Goal: Transaction & Acquisition: Purchase product/service

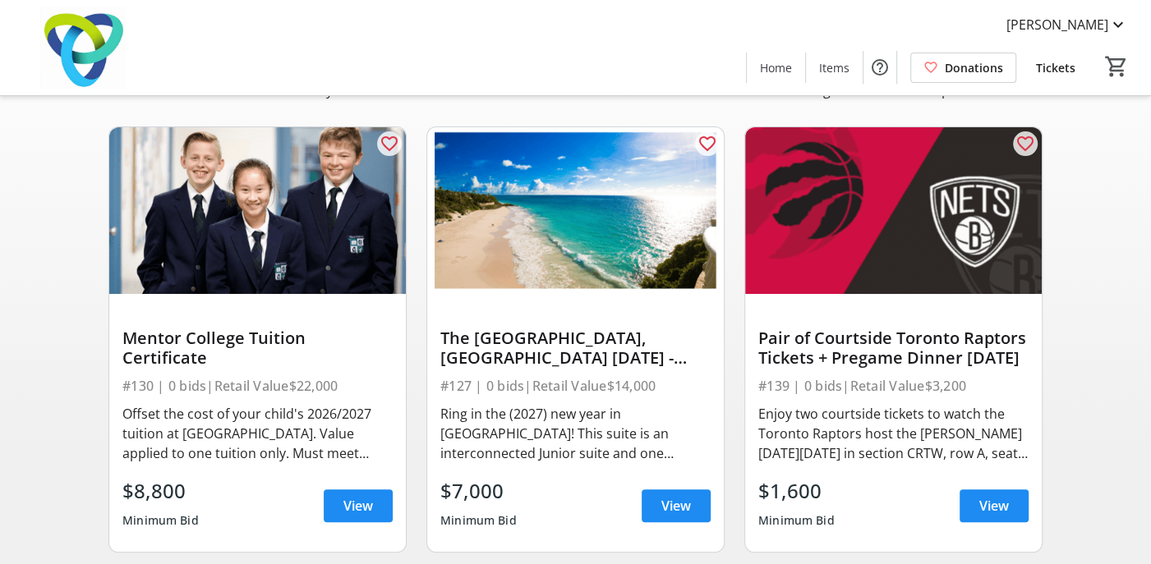
scroll to position [164, 0]
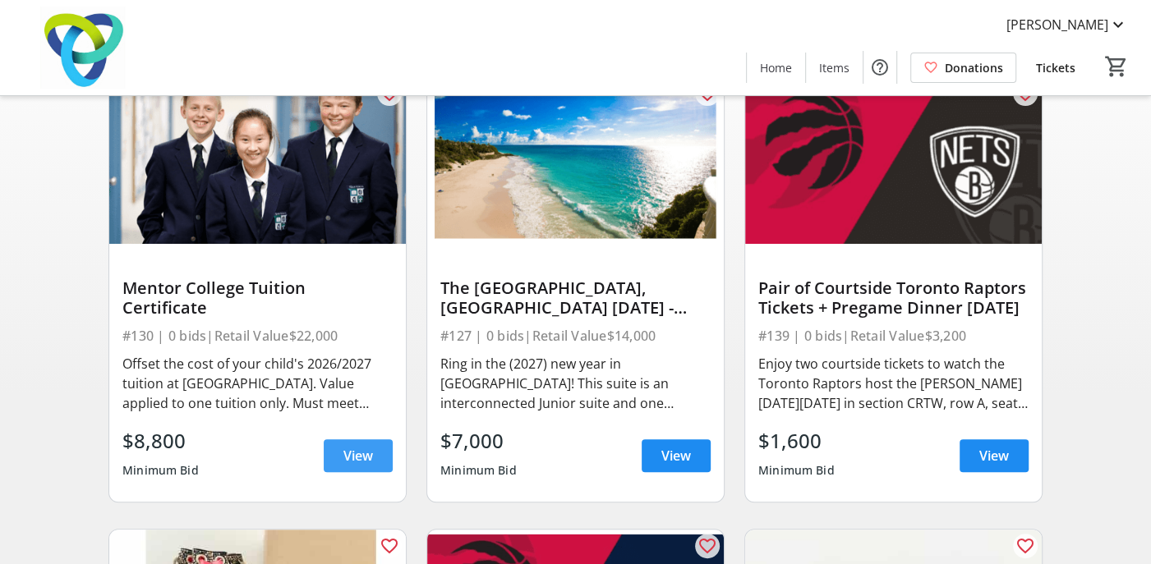
click at [362, 465] on span "View" at bounding box center [358, 456] width 30 height 20
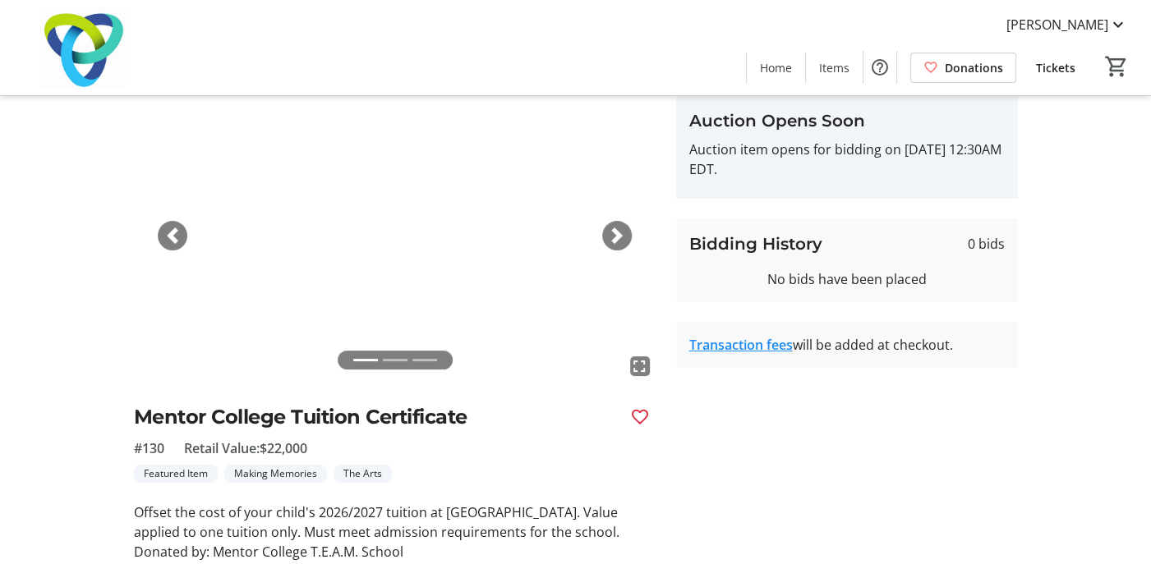
scroll to position [43, 0]
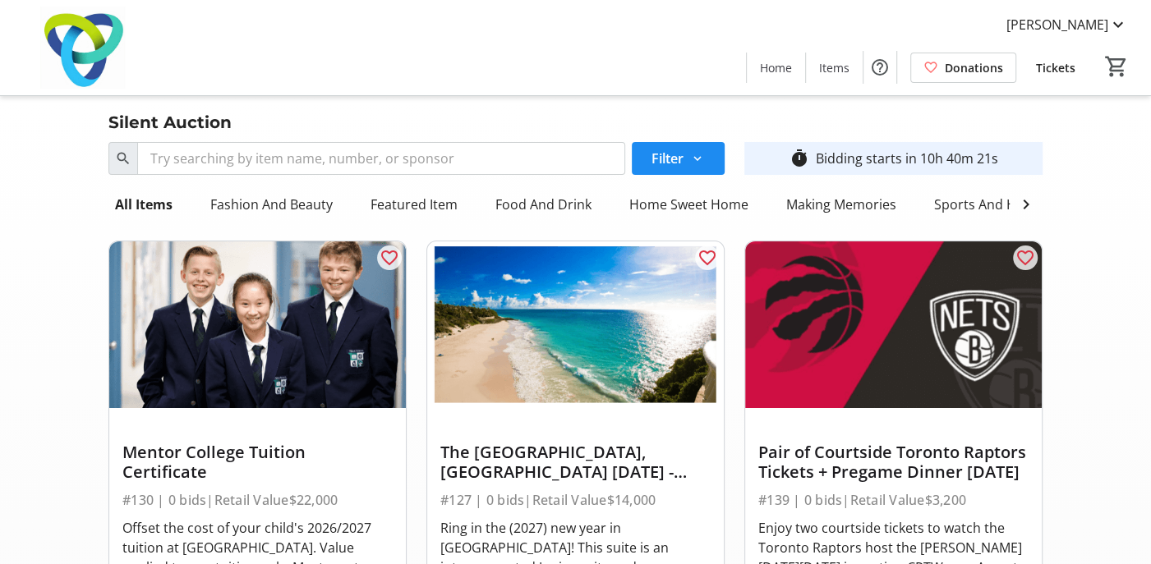
click at [306, 339] on img at bounding box center [257, 325] width 297 height 167
click at [231, 398] on img at bounding box center [257, 325] width 297 height 167
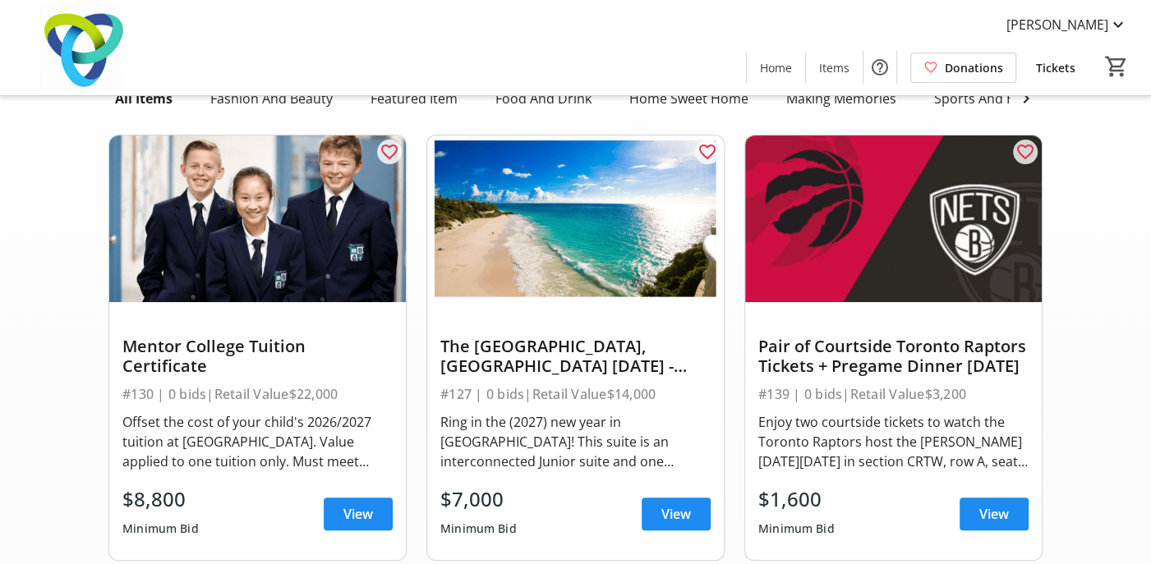
scroll to position [246, 0]
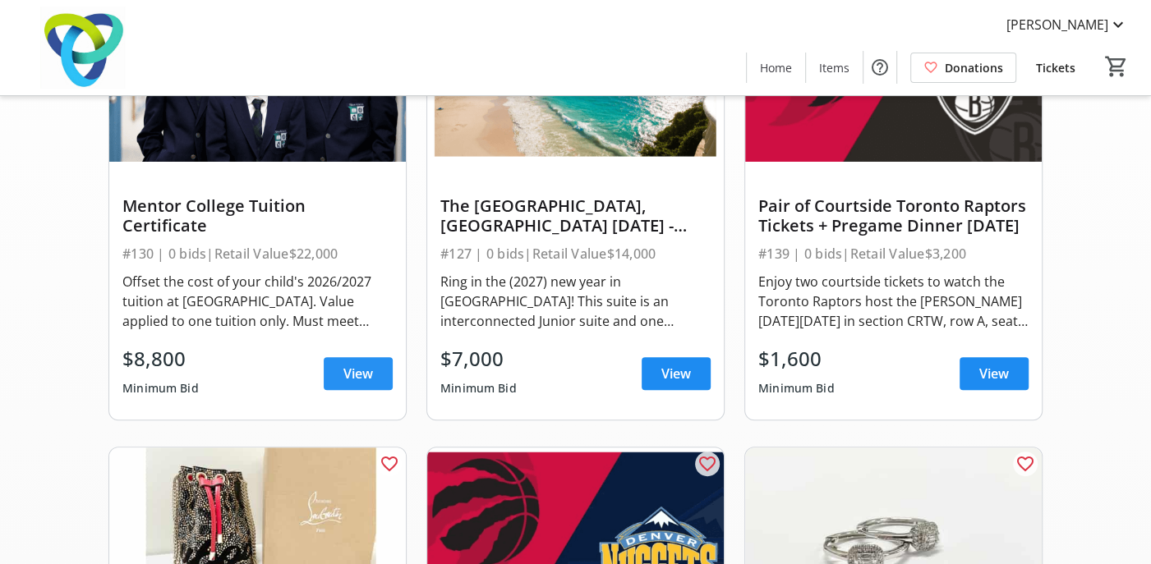
click at [341, 385] on span at bounding box center [358, 373] width 69 height 39
